Goal: Task Accomplishment & Management: Complete application form

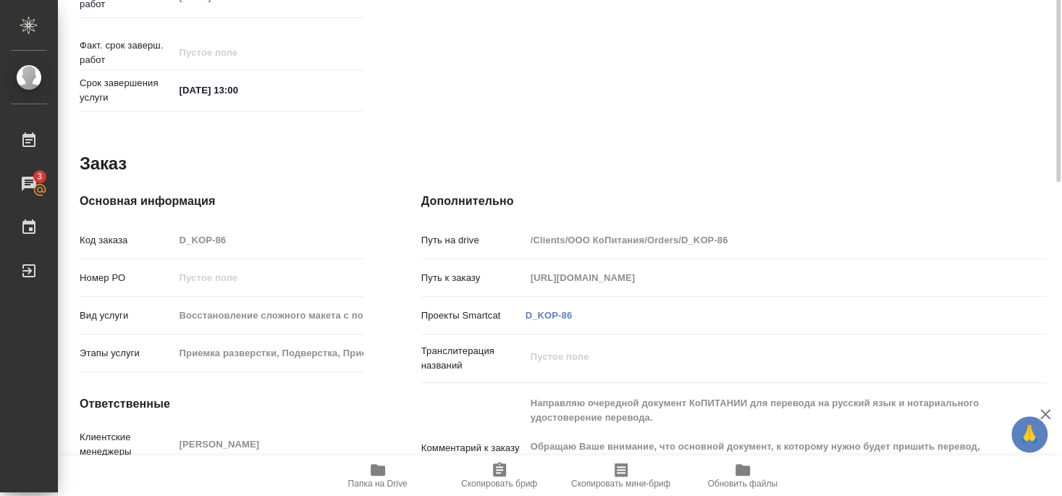
scroll to position [183, 0]
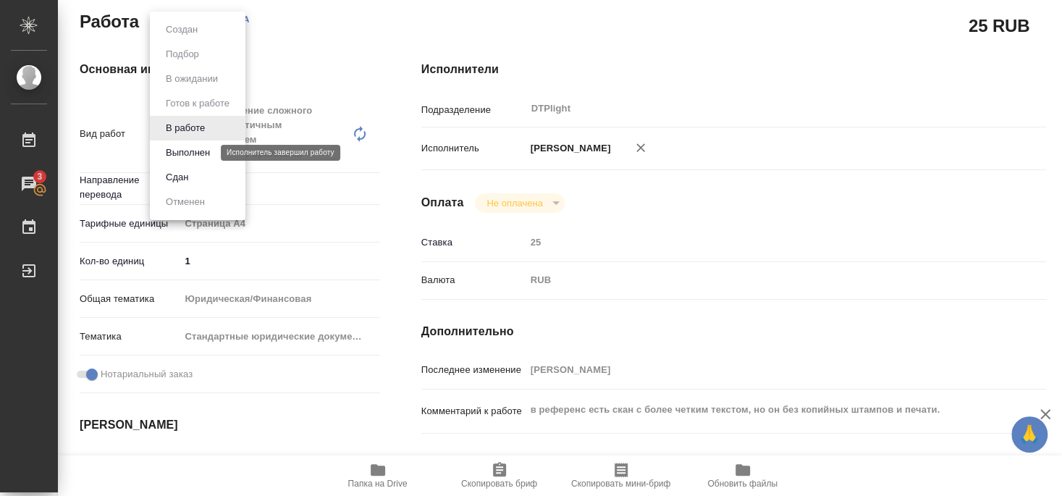
click at [179, 148] on button "Выполнен" at bounding box center [187, 153] width 53 height 16
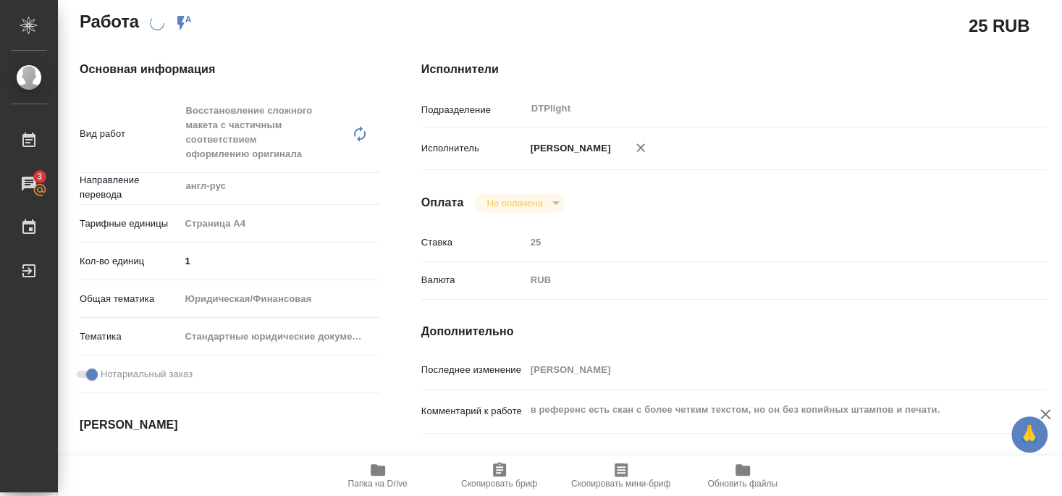
scroll to position [172, 0]
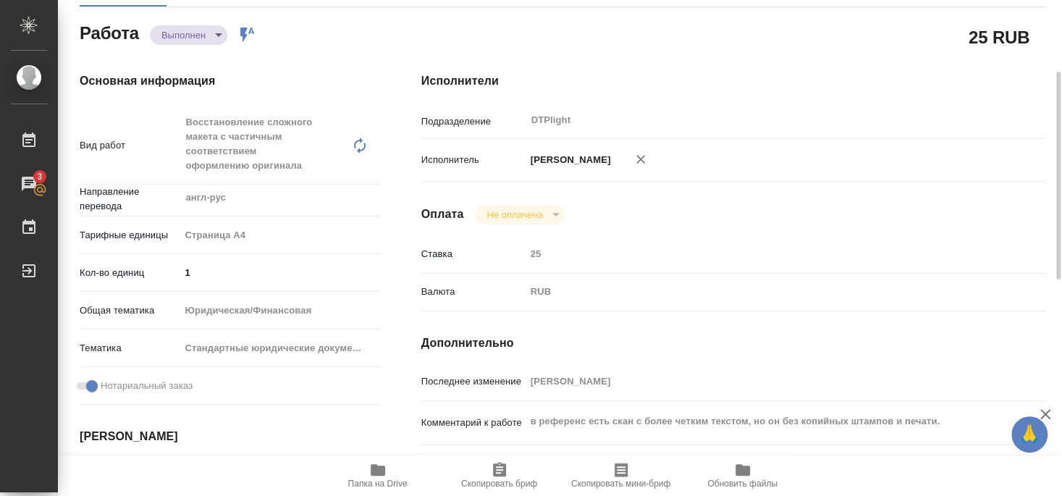
type textarea "x"
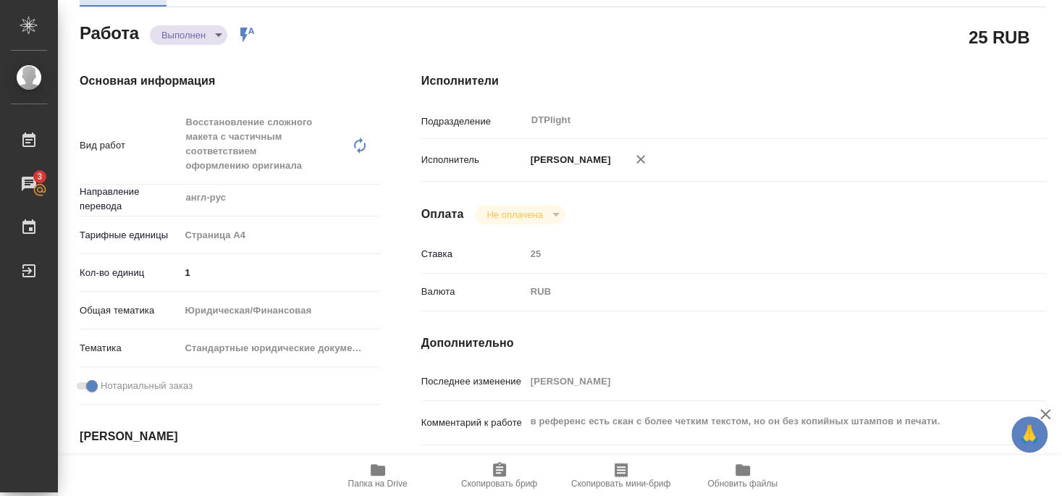
type textarea "x"
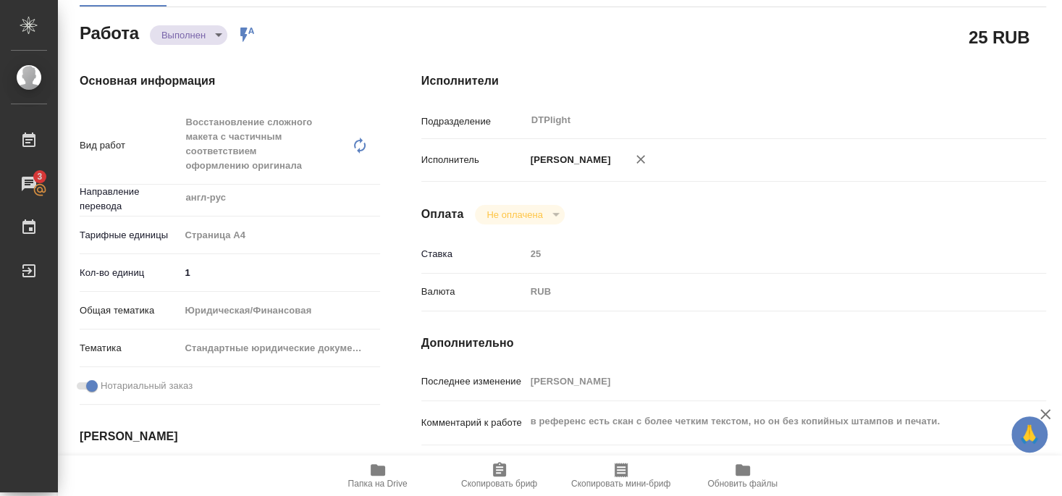
scroll to position [0, 0]
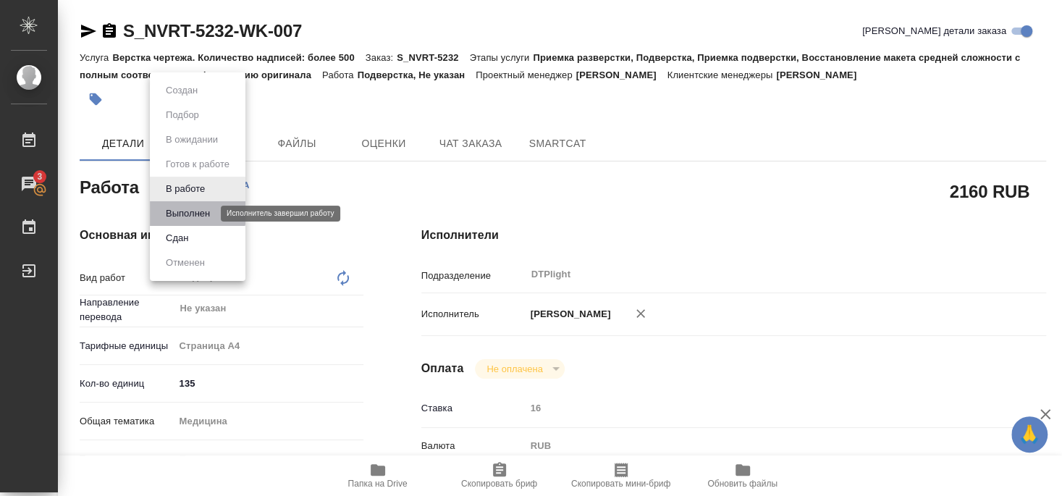
click at [191, 211] on button "Выполнен" at bounding box center [187, 214] width 53 height 16
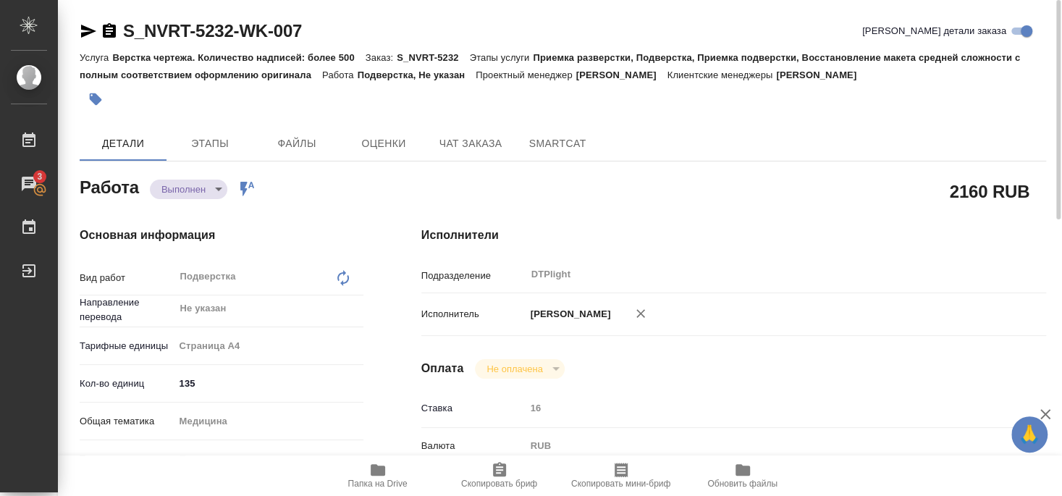
type textarea "x"
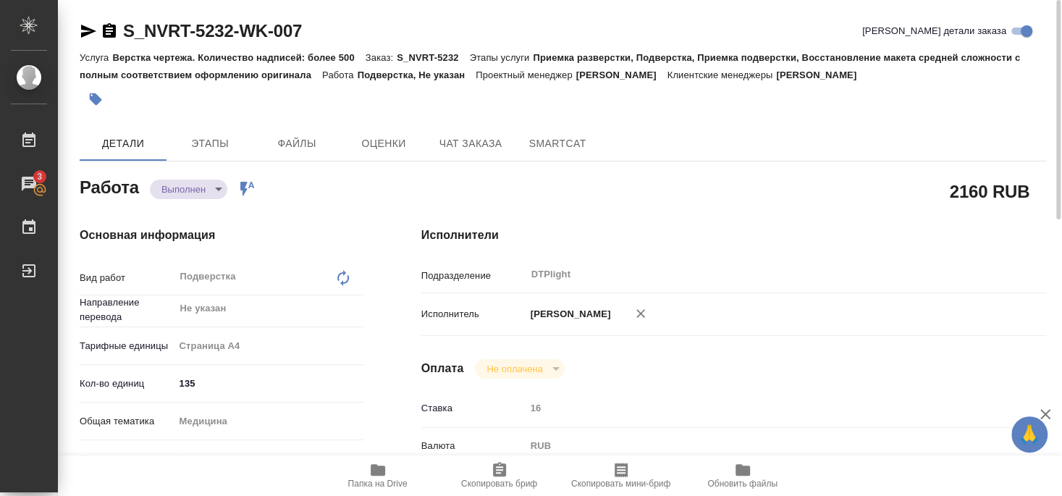
type textarea "x"
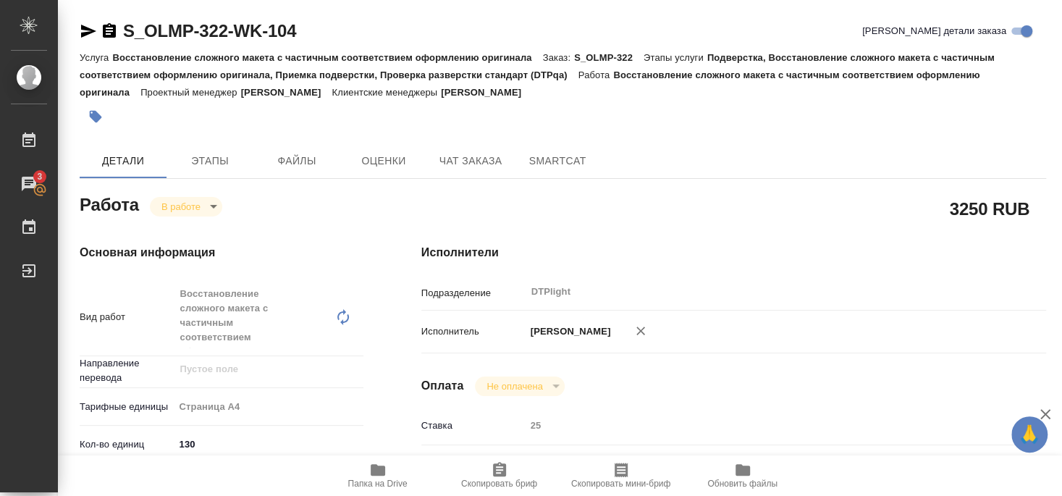
scroll to position [1173, 0]
